Goal: Check status: Check status

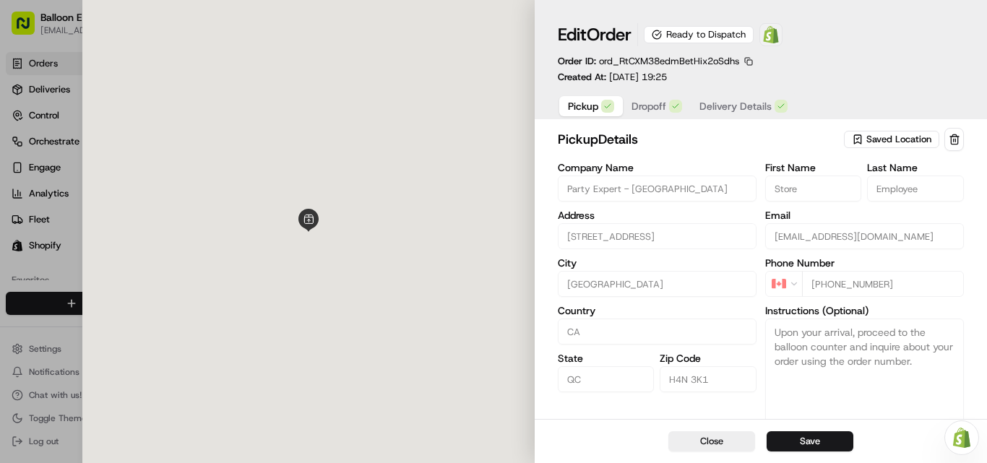
click at [774, 37] on img at bounding box center [771, 34] width 17 height 17
click at [775, 37] on img at bounding box center [771, 34] width 17 height 17
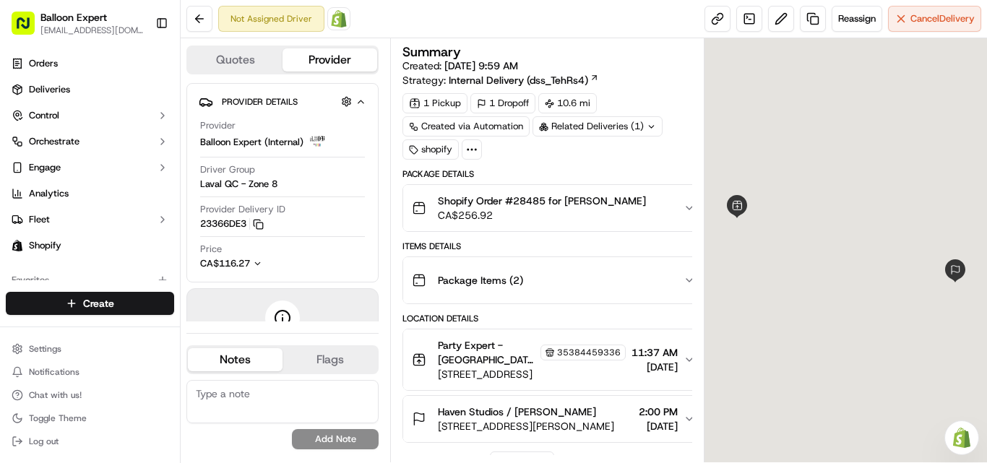
click at [341, 15] on img at bounding box center [338, 18] width 17 height 17
